Goal: Task Accomplishment & Management: Manage account settings

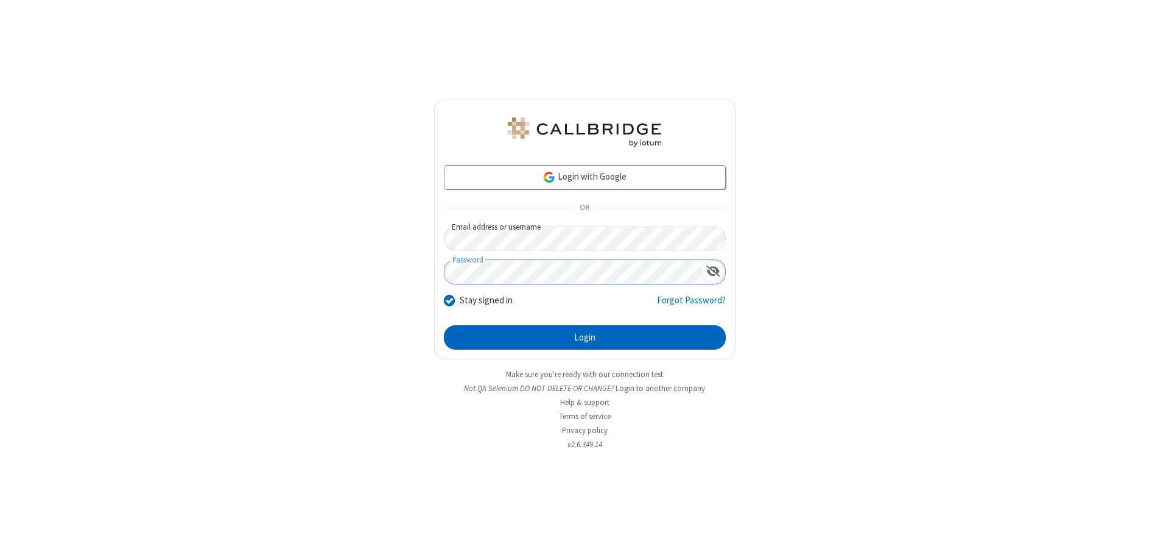
click at [585, 337] on button "Login" at bounding box center [585, 337] width 282 height 24
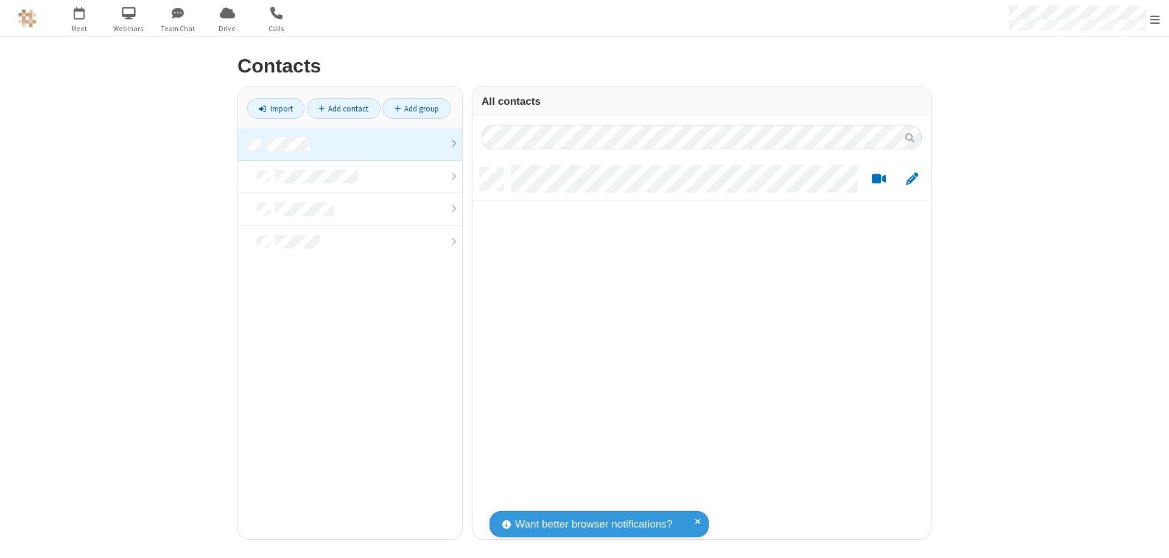
click at [350, 144] on link at bounding box center [350, 144] width 224 height 33
click at [343, 108] on link "Add contact" at bounding box center [344, 108] width 74 height 21
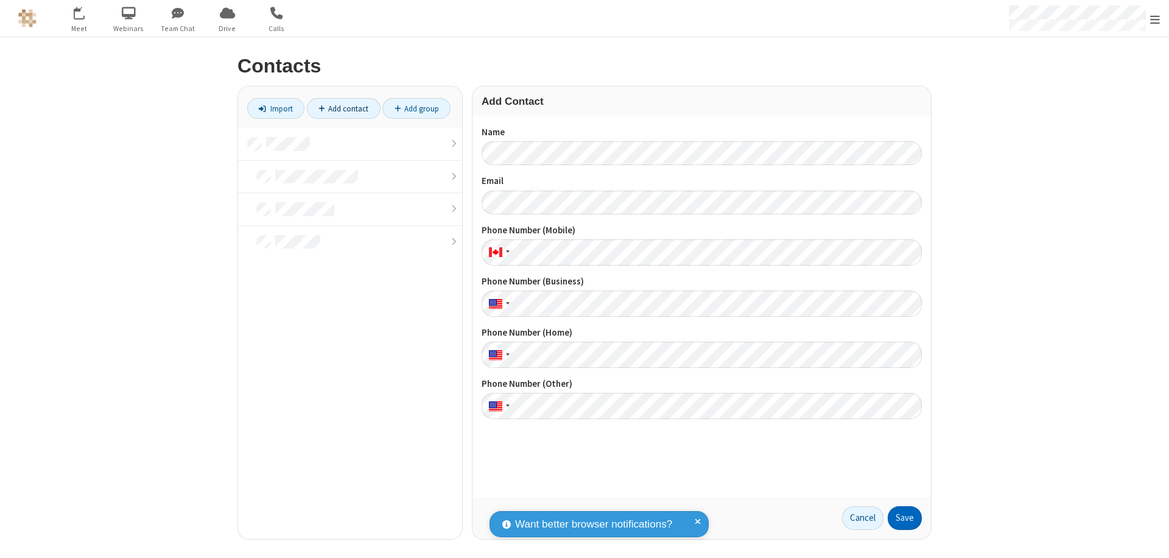
click at [905, 518] on button "Save" at bounding box center [905, 518] width 34 height 24
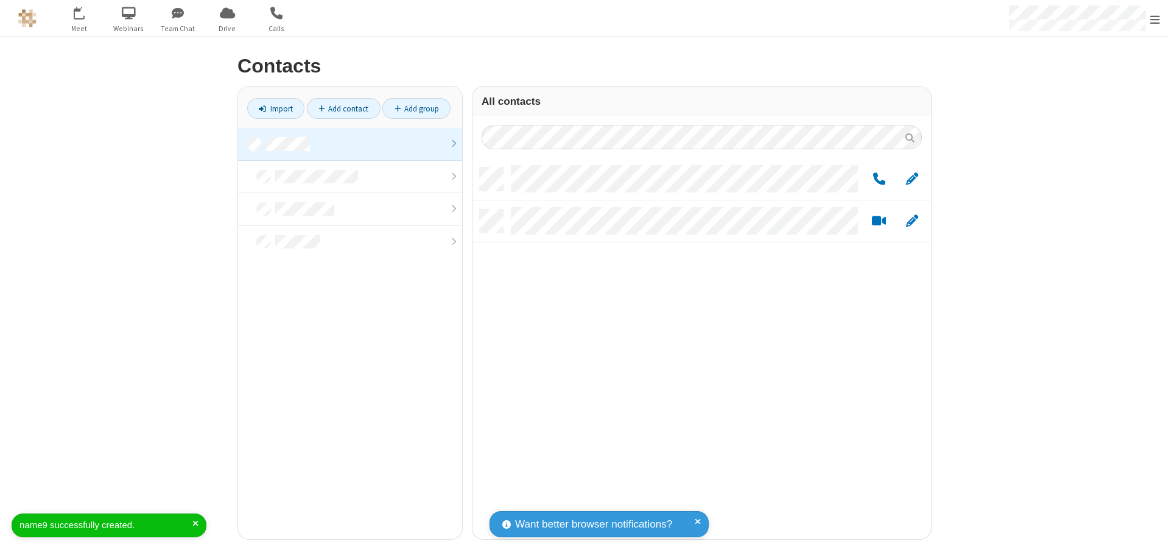
scroll to position [371, 449]
click at [343, 108] on link "Add contact" at bounding box center [344, 108] width 74 height 21
